Goal: Task Accomplishment & Management: Use online tool/utility

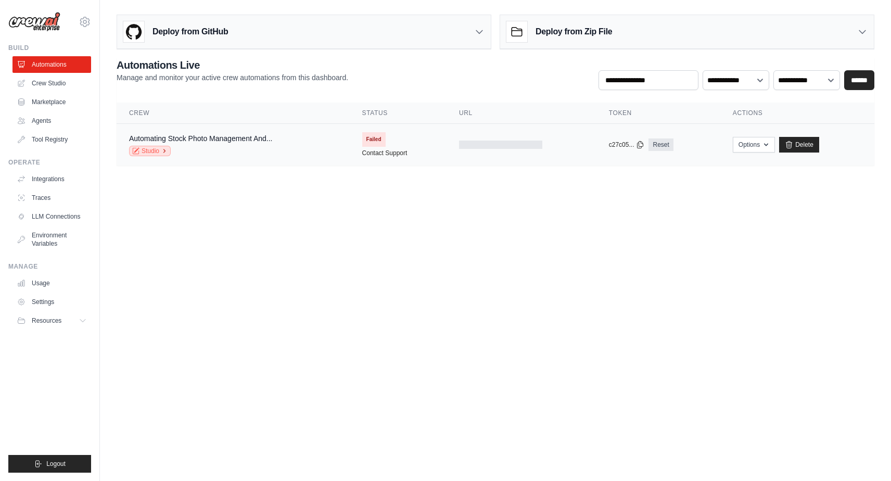
click at [164, 152] on icon at bounding box center [164, 151] width 6 height 6
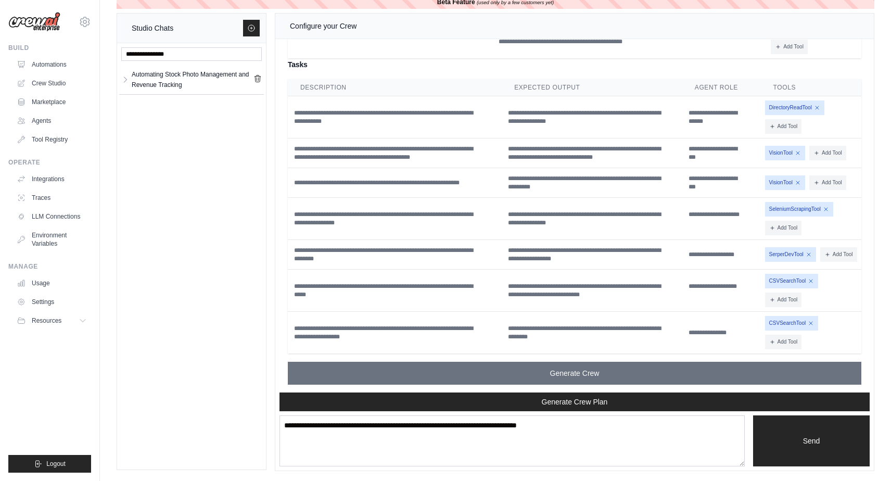
scroll to position [4245, 0]
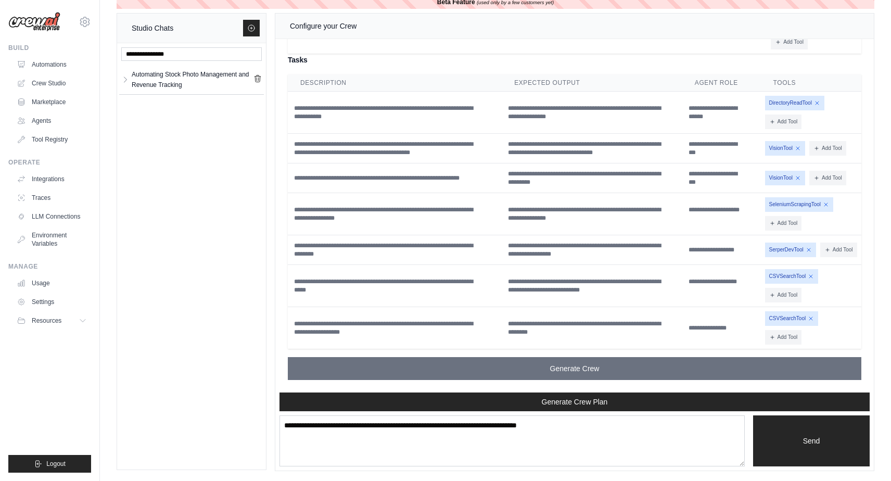
click at [803, 110] on span "DirectoryReadTool" at bounding box center [794, 103] width 59 height 15
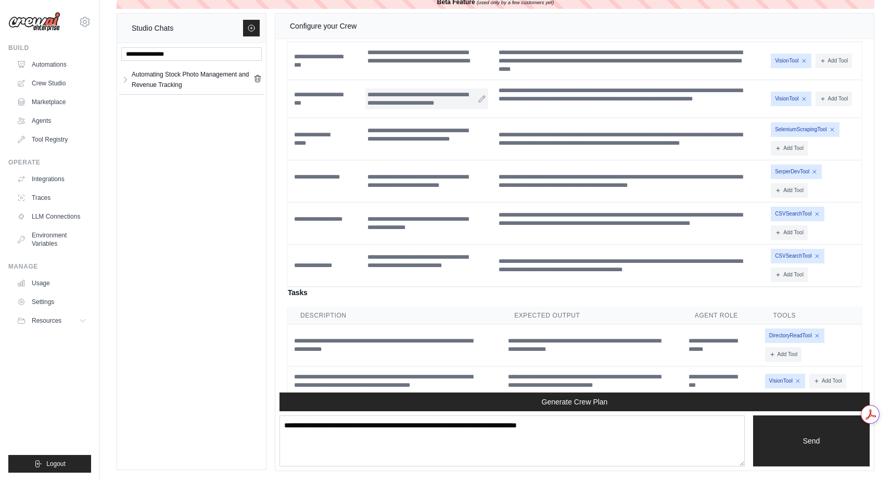
scroll to position [4004, 0]
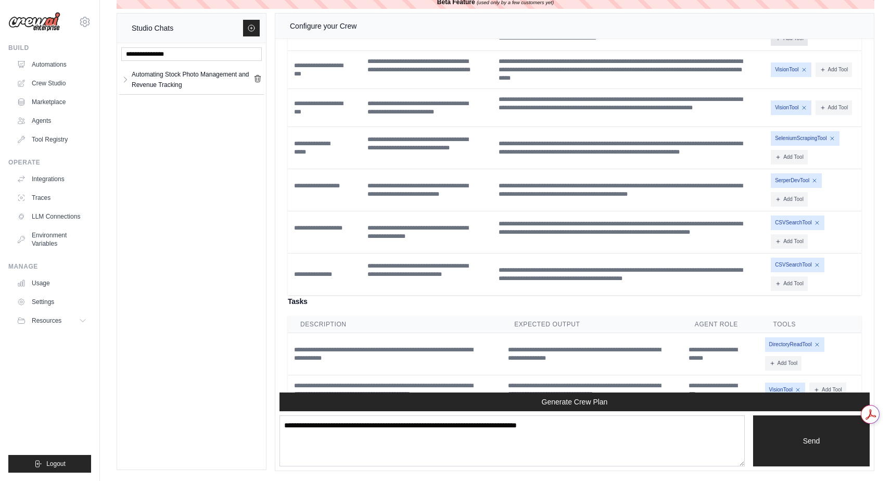
click at [787, 46] on button "Add Tool" at bounding box center [789, 38] width 37 height 15
click at [857, 46] on div "DirectoryReadTool Add Tool CodeDocsSearchTool CSVSearchTool" at bounding box center [814, 29] width 86 height 33
click at [825, 46] on div "DirectoryReadTool Add Tool CodeDocsSearchTool CSVSearchTool" at bounding box center [814, 29] width 86 height 33
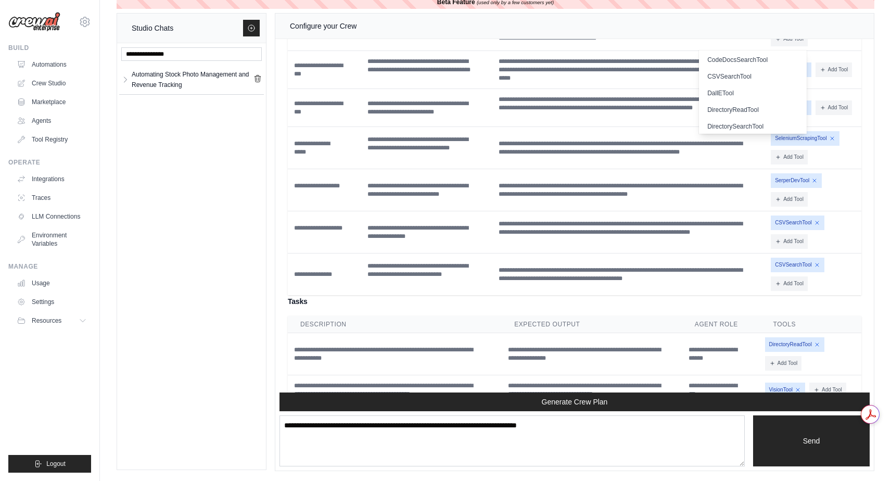
click at [826, 46] on div "DirectoryReadTool Add Tool CodeDocsSearchTool CSVSearchTool" at bounding box center [814, 29] width 86 height 33
click at [742, 44] on div "**********" at bounding box center [629, 29] width 266 height 29
click at [738, 9] on th "Backstory" at bounding box center [629, 0] width 274 height 17
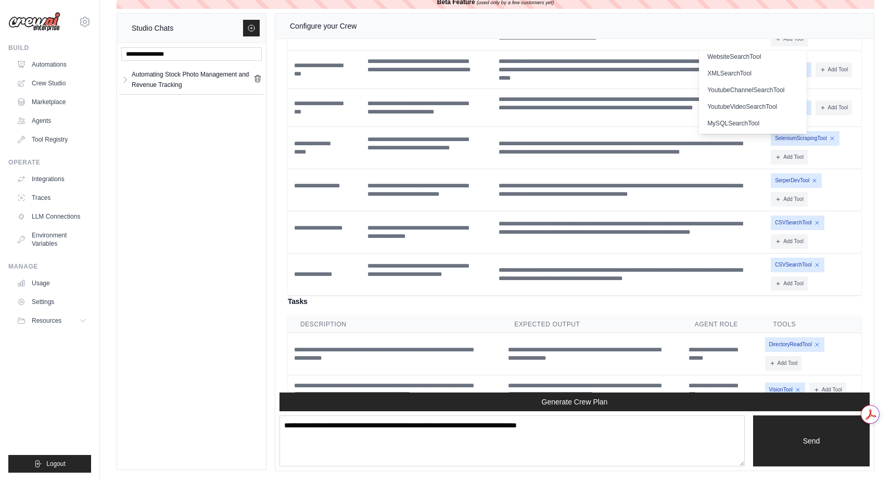
scroll to position [0, 0]
click at [787, 46] on button "Add Tool" at bounding box center [789, 38] width 37 height 15
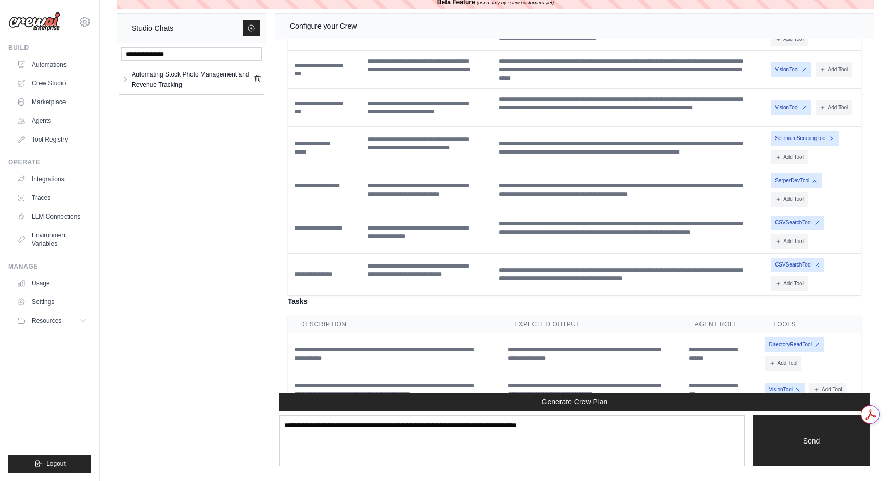
click at [860, 51] on td "DirectoryReadTool Add Tool CodeDocsSearchTool" at bounding box center [814, 30] width 95 height 42
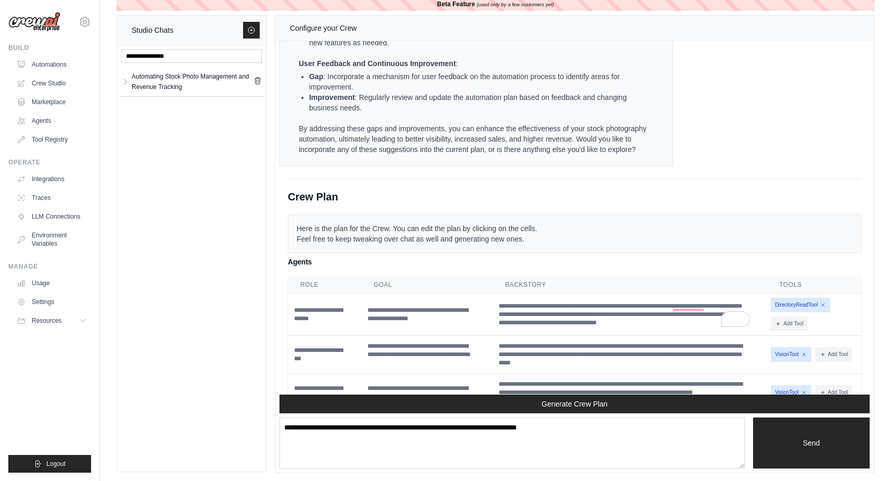
scroll to position [3711, 0]
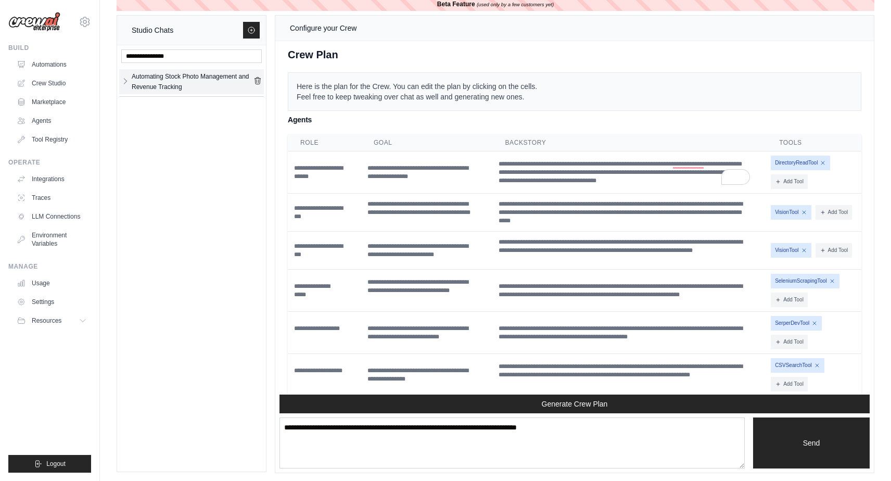
click at [126, 82] on icon "button" at bounding box center [125, 81] width 8 height 8
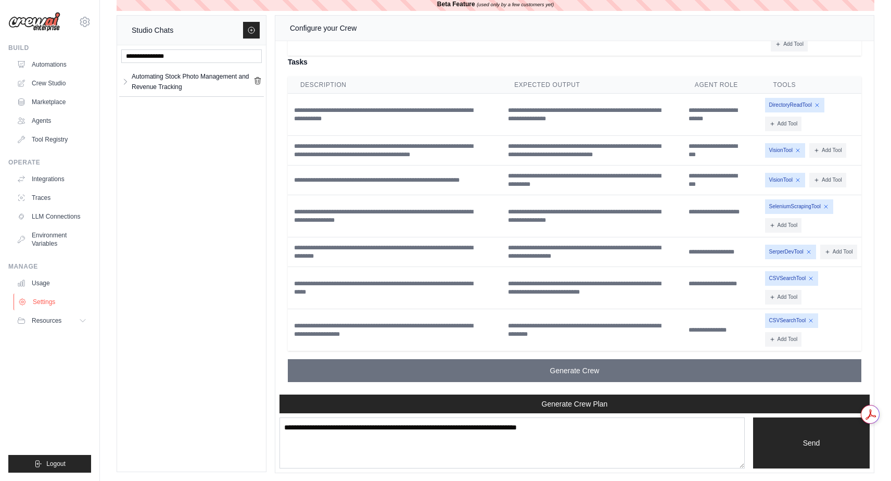
click at [46, 300] on link "Settings" at bounding box center [53, 302] width 79 height 17
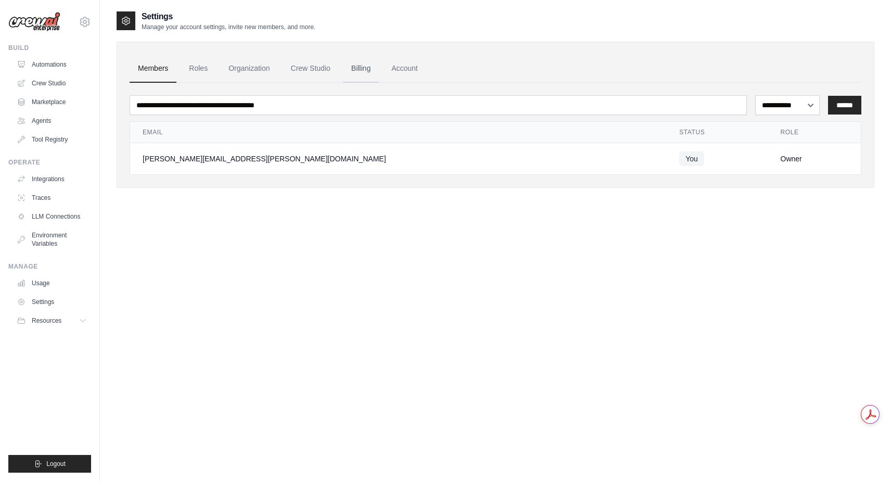
click at [367, 66] on link "Billing" at bounding box center [361, 69] width 36 height 28
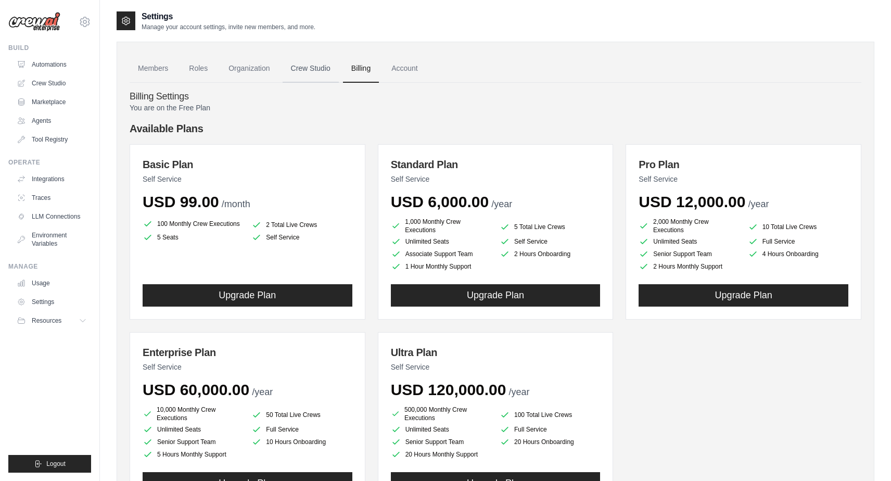
click at [309, 68] on link "Crew Studio" at bounding box center [311, 69] width 56 height 28
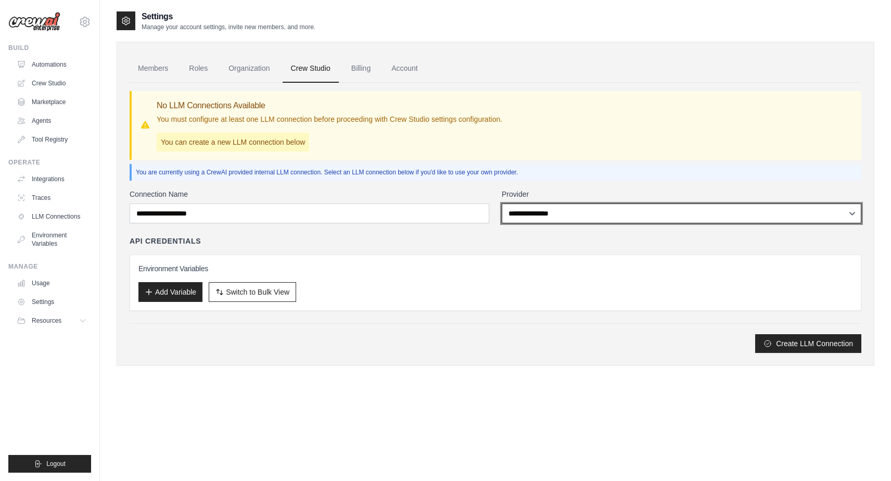
click at [539, 221] on select "**********" at bounding box center [682, 213] width 360 height 20
click at [532, 211] on select "**********" at bounding box center [682, 213] width 360 height 20
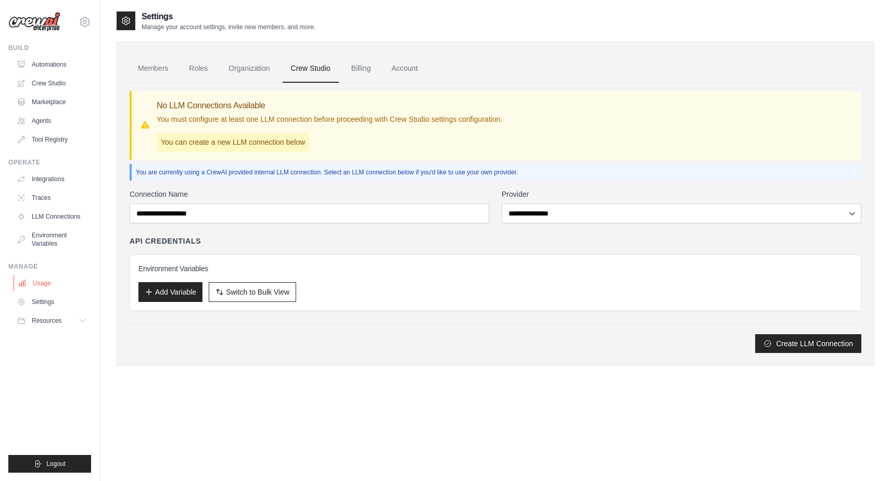
click at [46, 284] on link "Usage" at bounding box center [53, 283] width 79 height 17
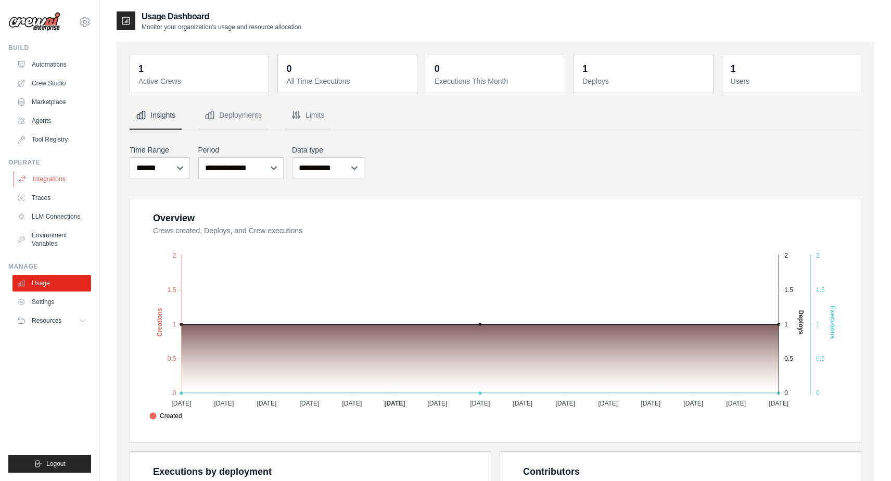
click at [48, 180] on link "Integrations" at bounding box center [53, 179] width 79 height 17
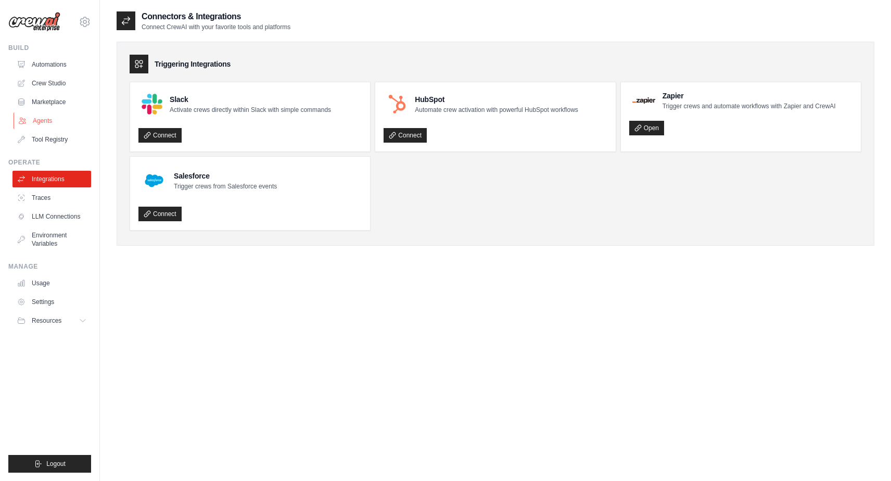
click at [46, 119] on link "Agents" at bounding box center [53, 120] width 79 height 17
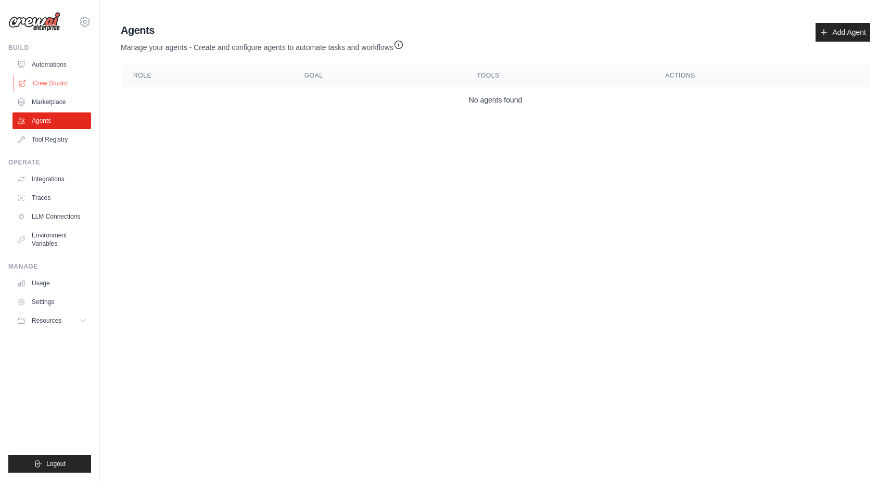
click at [49, 80] on link "Crew Studio" at bounding box center [53, 83] width 79 height 17
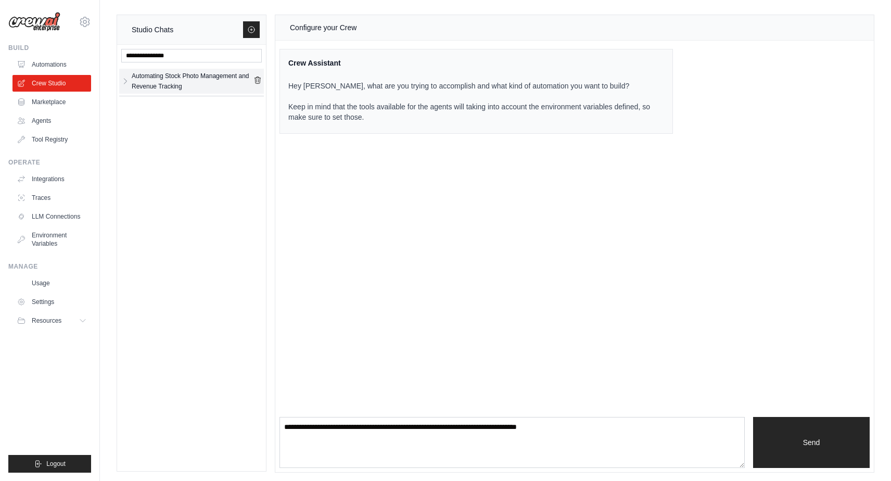
click at [135, 77] on div "Automating Stock Photo Management and Revenue Tracking" at bounding box center [193, 81] width 122 height 21
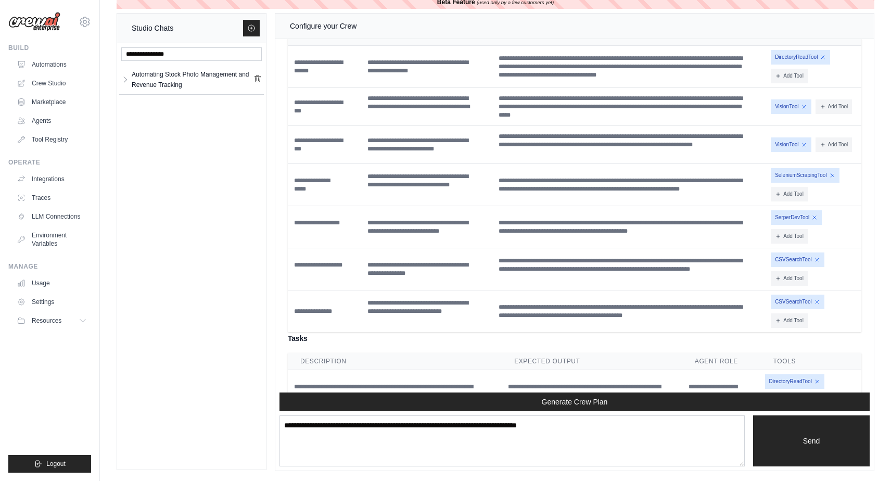
scroll to position [3967, 0]
click at [800, 64] on span "DirectoryReadTool" at bounding box center [800, 56] width 59 height 15
click at [795, 64] on span "DirectoryReadTool" at bounding box center [800, 56] width 59 height 15
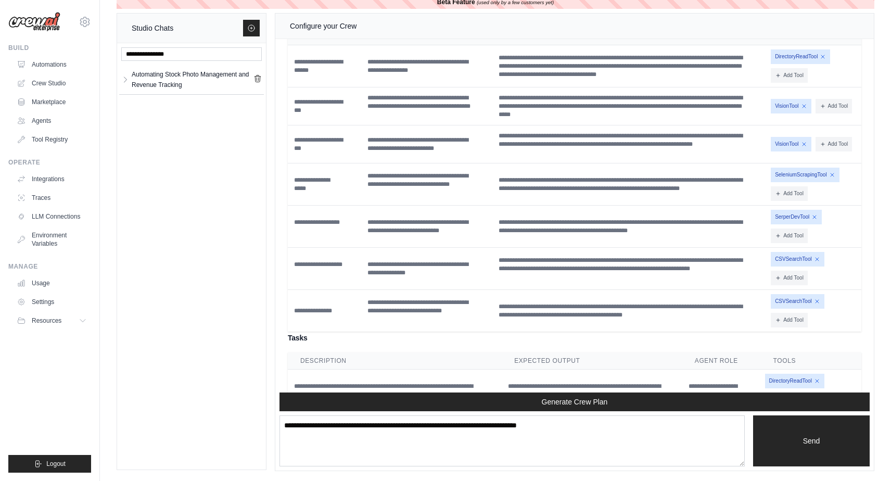
click at [826, 83] on div "DirectoryReadTool Add Tool CodeDocsSearchTool CSVSearchTool" at bounding box center [814, 65] width 86 height 33
